Goal: Information Seeking & Learning: Learn about a topic

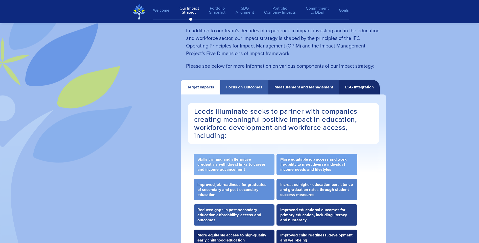
scroll to position [909, 0]
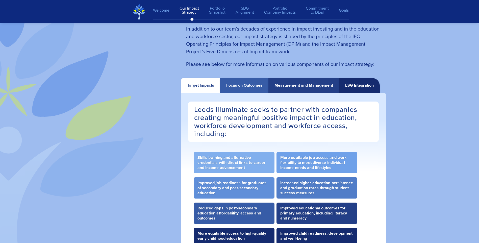
click at [248, 88] on div "Focus on Outcomes" at bounding box center [244, 85] width 36 height 5
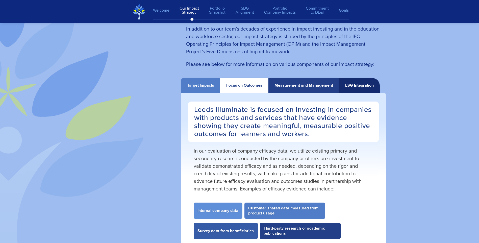
click at [297, 85] on div "Measurement and Management" at bounding box center [304, 85] width 59 height 5
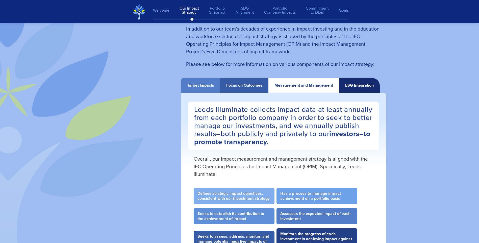
click at [345, 85] on div "ESG Integration" at bounding box center [359, 85] width 29 height 5
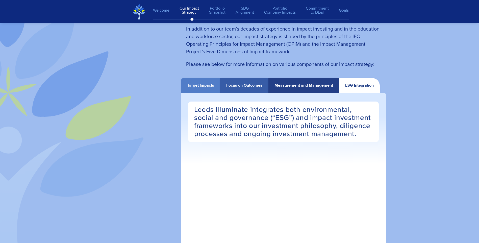
click at [203, 84] on div "Target Impacts" at bounding box center [200, 85] width 27 height 5
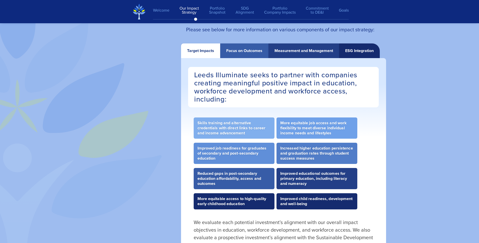
scroll to position [934, 0]
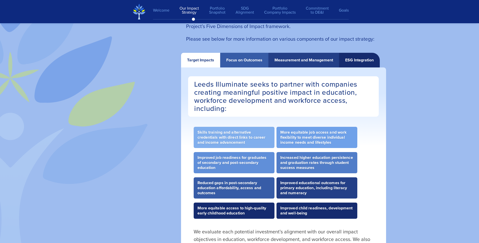
click at [247, 64] on div "Focus on Outcomes" at bounding box center [244, 60] width 48 height 15
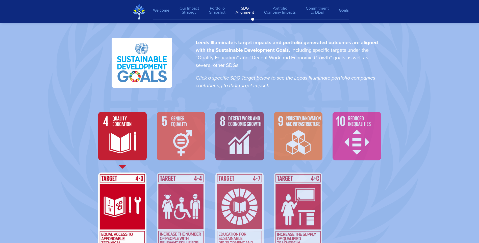
scroll to position [1692, 0]
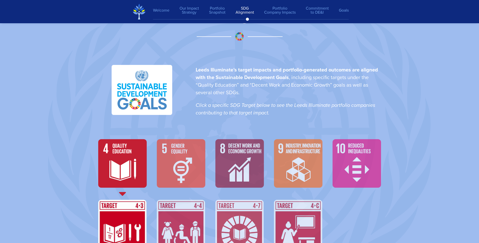
drag, startPoint x: 134, startPoint y: 143, endPoint x: 143, endPoint y: 143, distance: 8.9
click at [134, 143] on img at bounding box center [122, 163] width 48 height 48
click at [175, 151] on img at bounding box center [181, 163] width 48 height 48
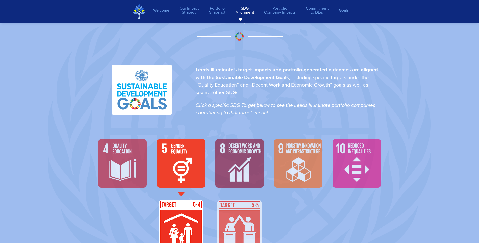
click at [228, 145] on img at bounding box center [239, 163] width 48 height 48
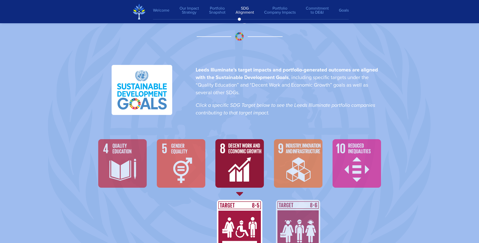
click at [291, 154] on img at bounding box center [298, 163] width 48 height 48
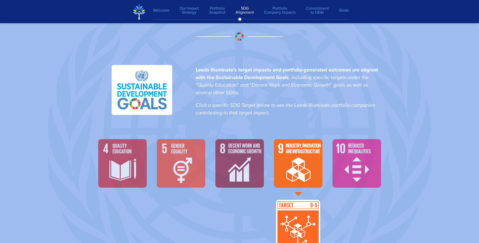
click at [362, 161] on img at bounding box center [357, 163] width 48 height 48
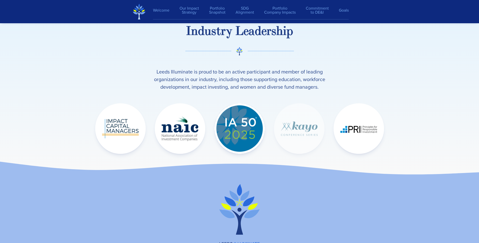
scroll to position [7377, 0]
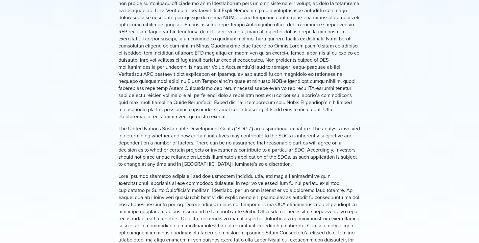
scroll to position [532, 0]
